Goal: Transaction & Acquisition: Purchase product/service

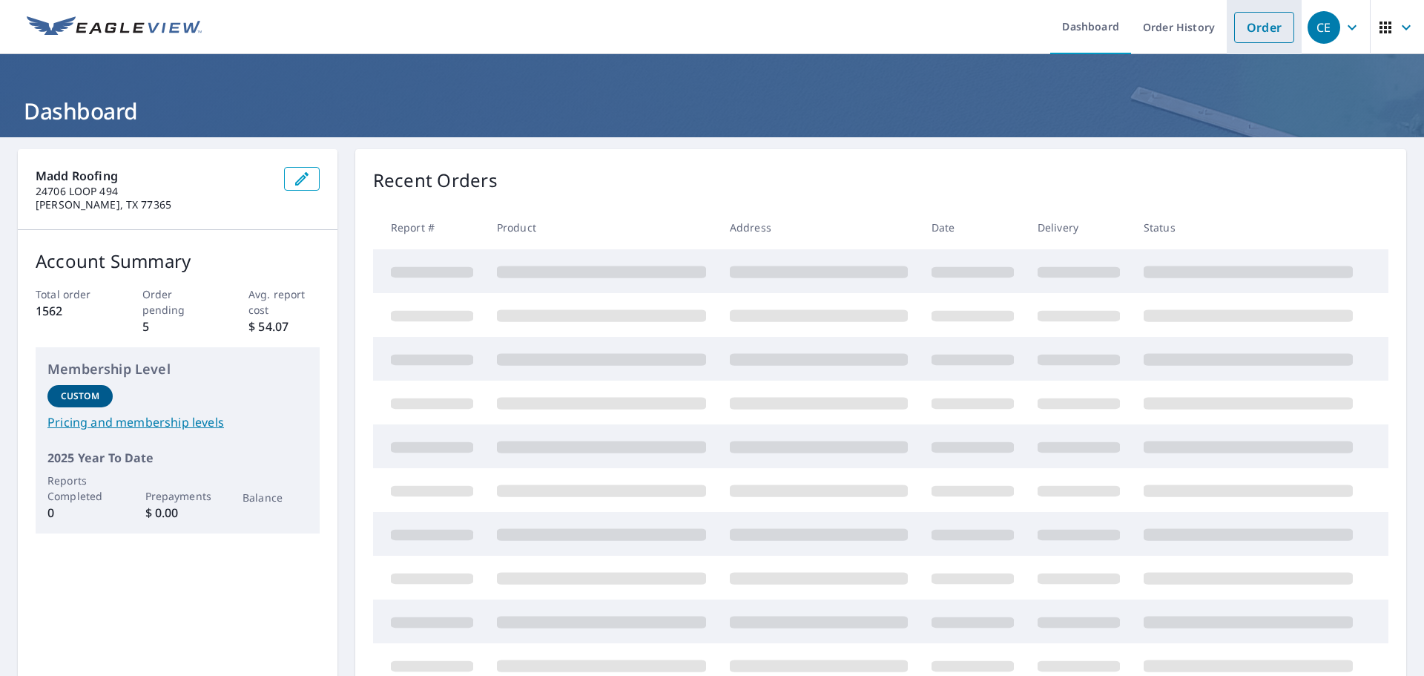
click at [1240, 34] on link "Order" at bounding box center [1265, 27] width 60 height 31
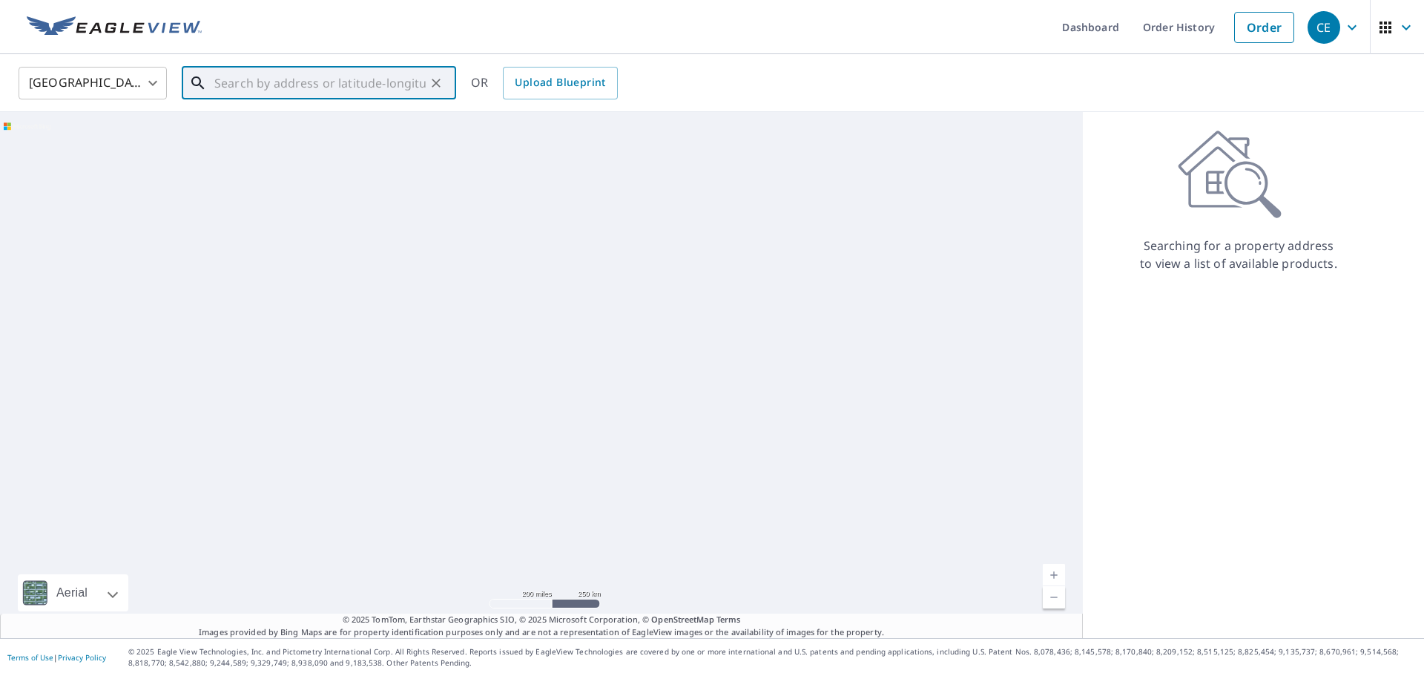
click at [294, 86] on input "text" at bounding box center [319, 83] width 211 height 42
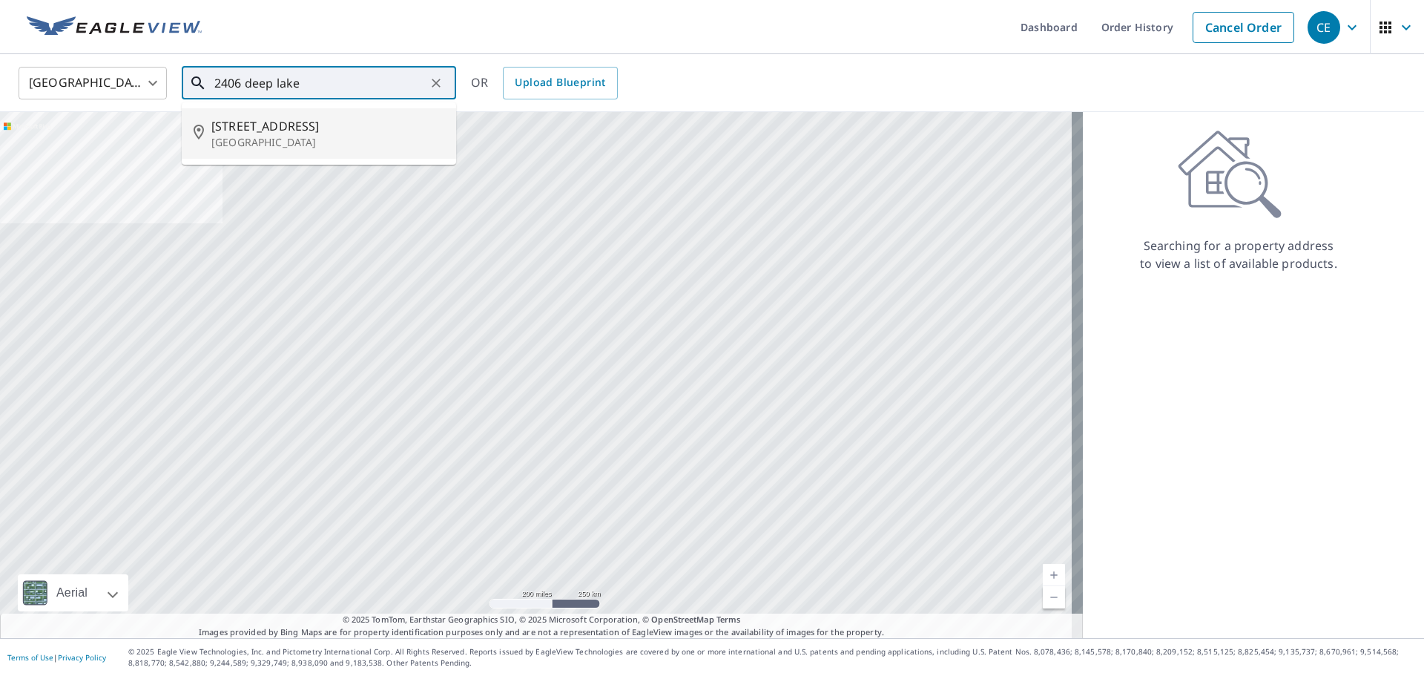
click at [314, 131] on span "[STREET_ADDRESS]" at bounding box center [327, 126] width 233 height 18
type input "[STREET_ADDRESS][PERSON_NAME]"
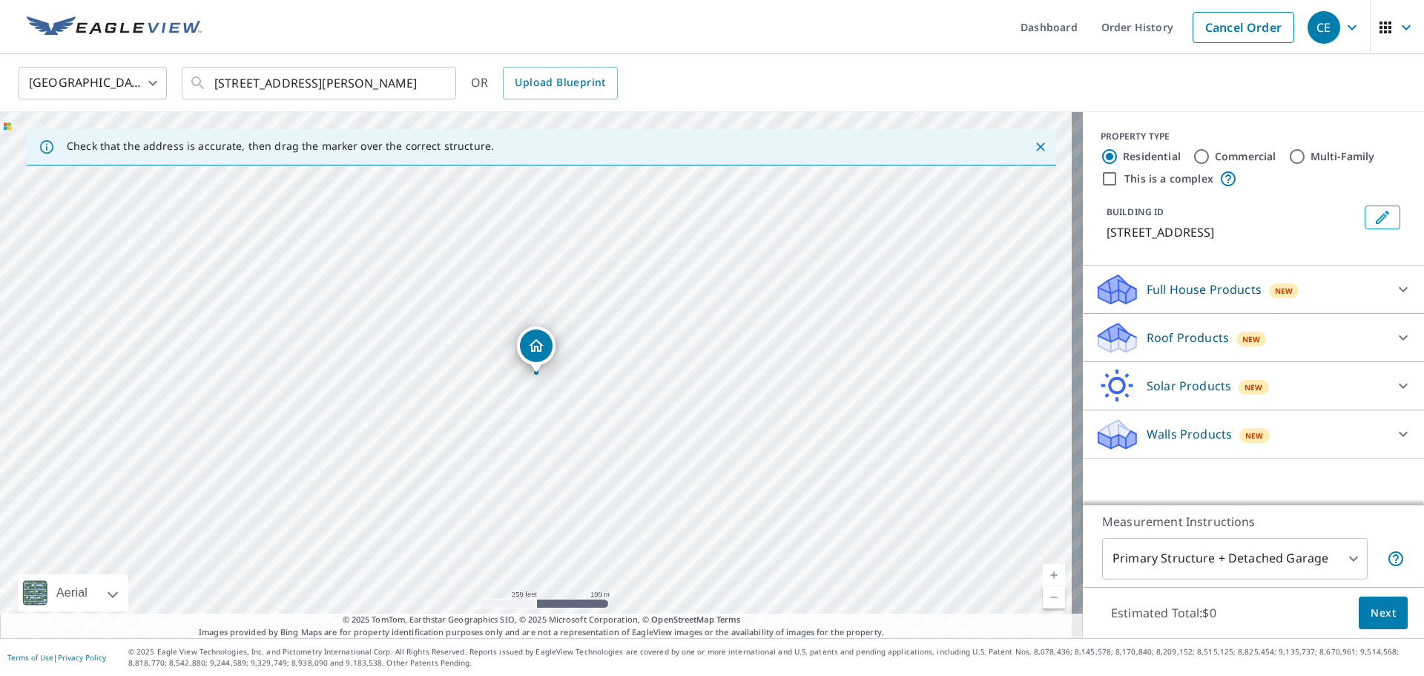
click at [1344, 338] on div "Roof Products New" at bounding box center [1240, 338] width 291 height 35
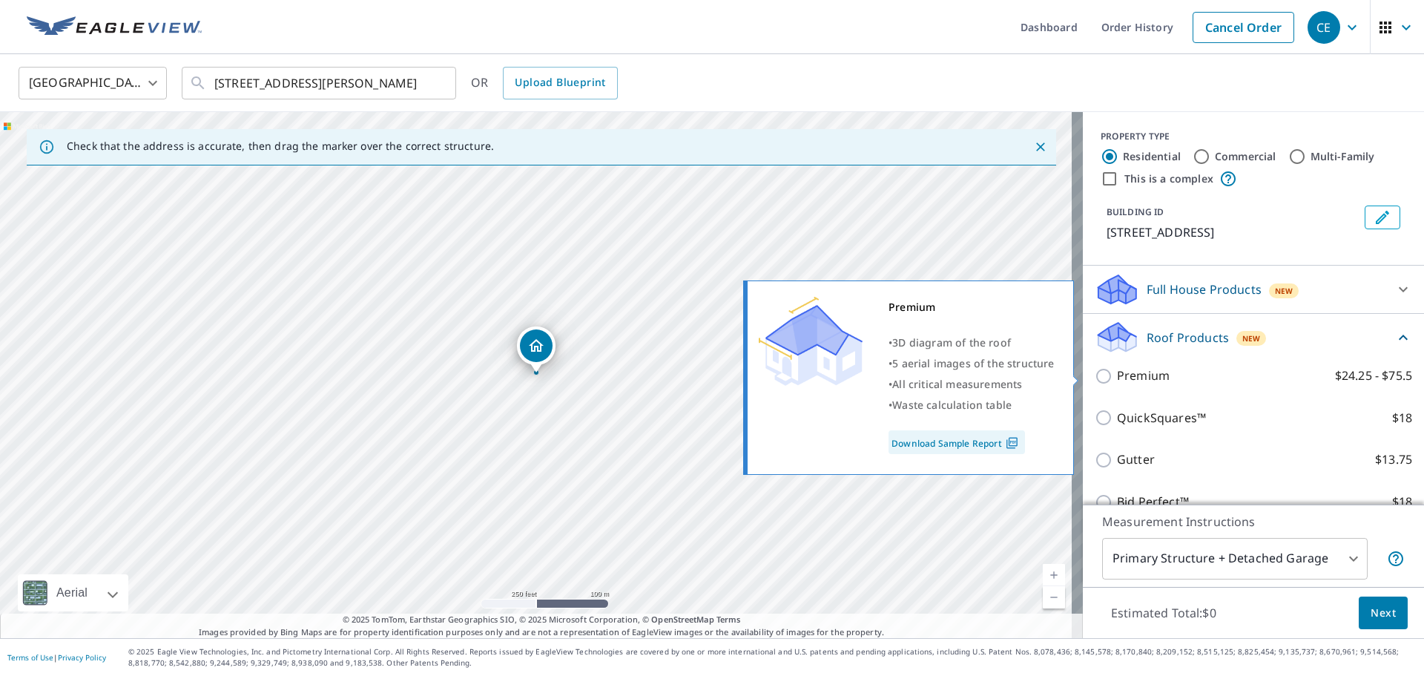
click at [1128, 378] on p "Premium" at bounding box center [1143, 376] width 53 height 19
click at [1117, 378] on input "Premium $24.25 - $75.5" at bounding box center [1106, 376] width 22 height 18
checkbox input "true"
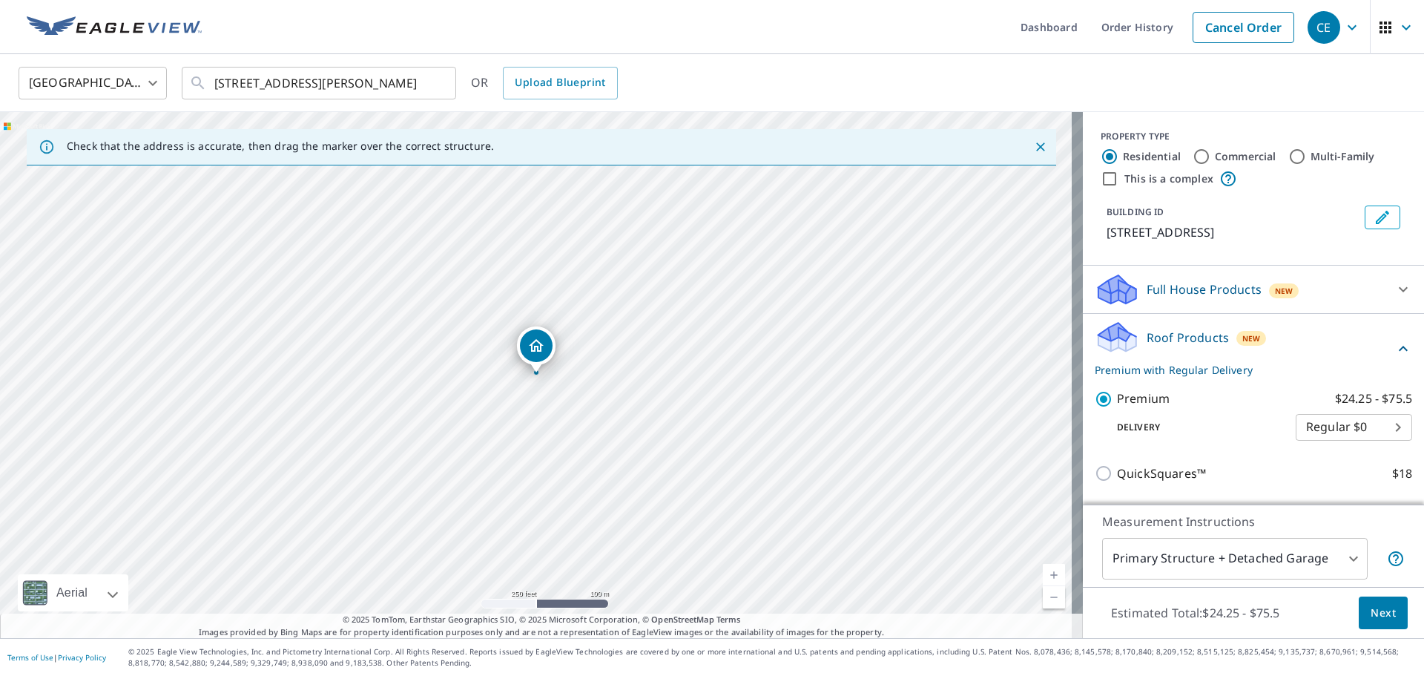
click at [1378, 607] on span "Next" at bounding box center [1383, 613] width 25 height 19
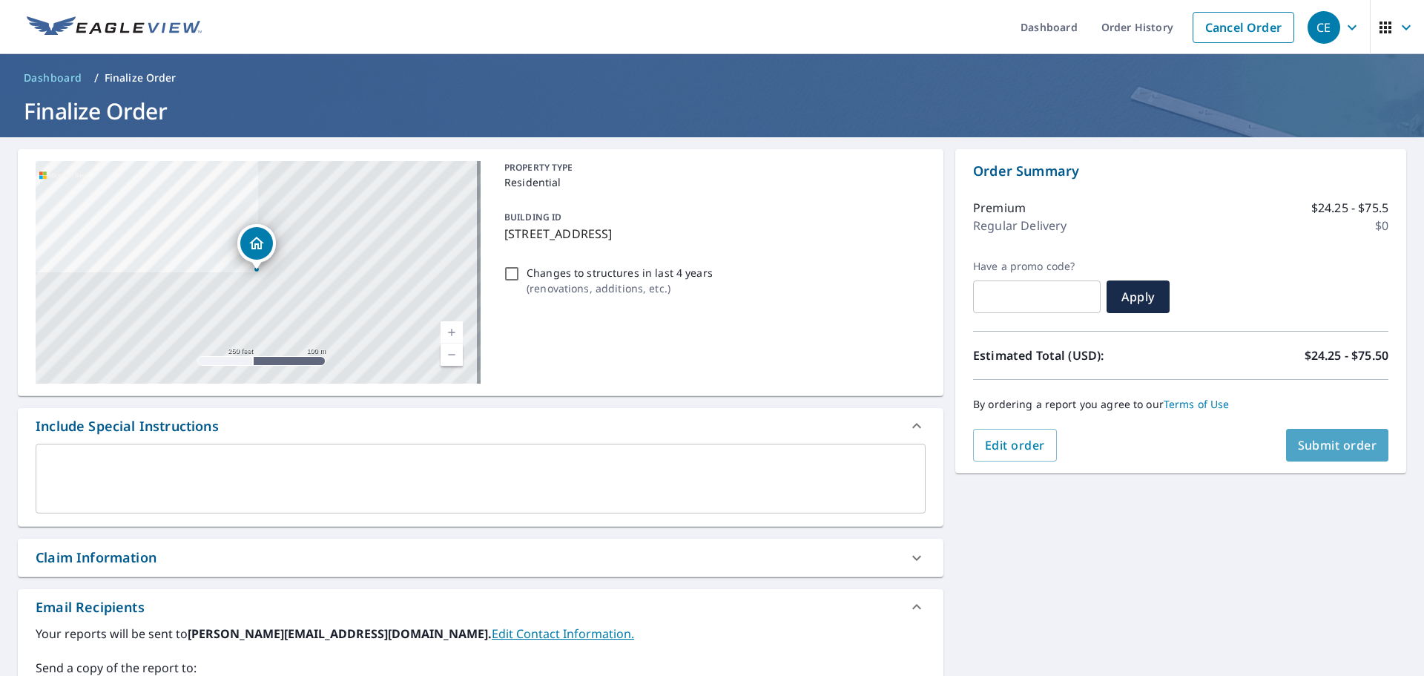
click at [1314, 436] on button "Submit order" at bounding box center [1337, 445] width 103 height 33
